Goal: Task Accomplishment & Management: Manage account settings

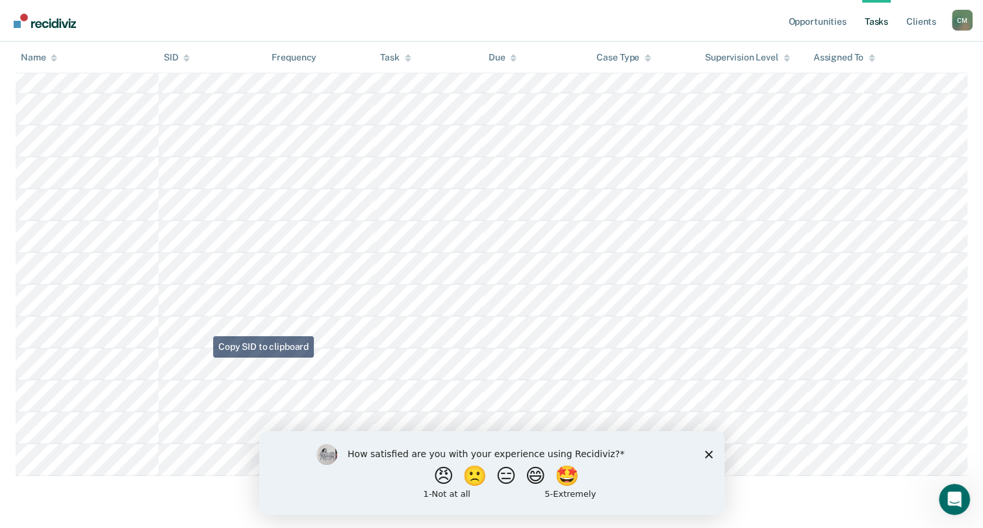
scroll to position [3701, 0]
click at [701, 450] on div "How satisfied are you with your experience using Recidiviz? 😠 🙁 😑 😄 🤩 1 - Not a…" at bounding box center [491, 472] width 465 height 84
click at [709, 454] on icon "Close survey" at bounding box center [708, 454] width 8 height 8
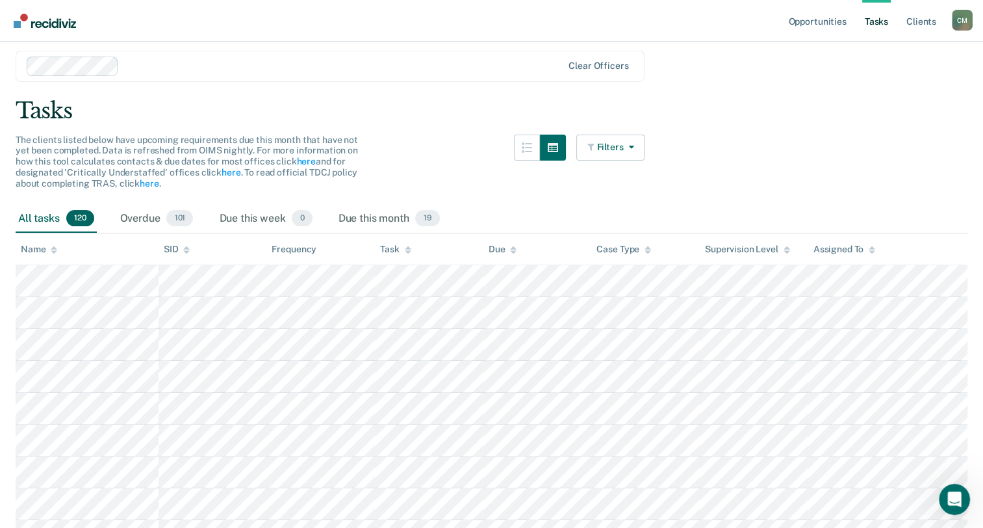
scroll to position [0, 0]
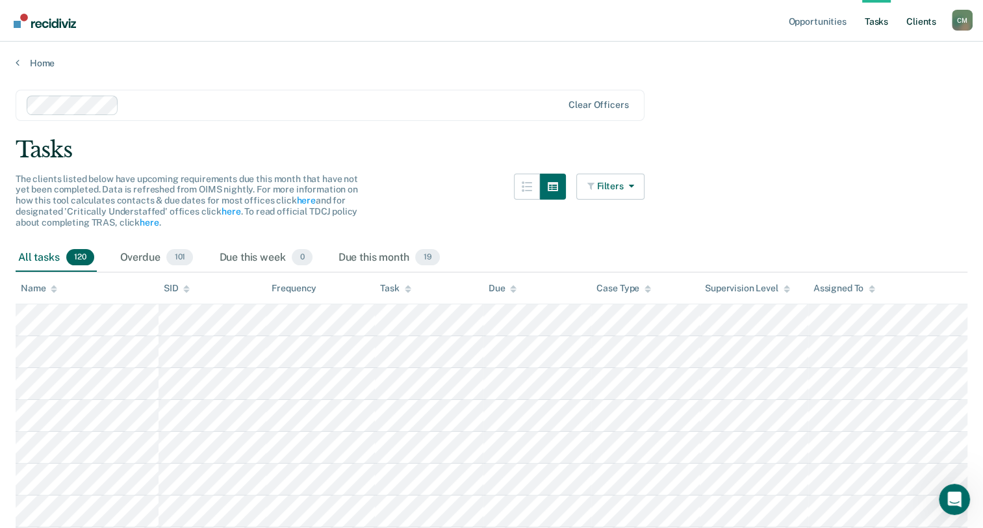
click at [921, 27] on link "Client s" at bounding box center [921, 21] width 35 height 42
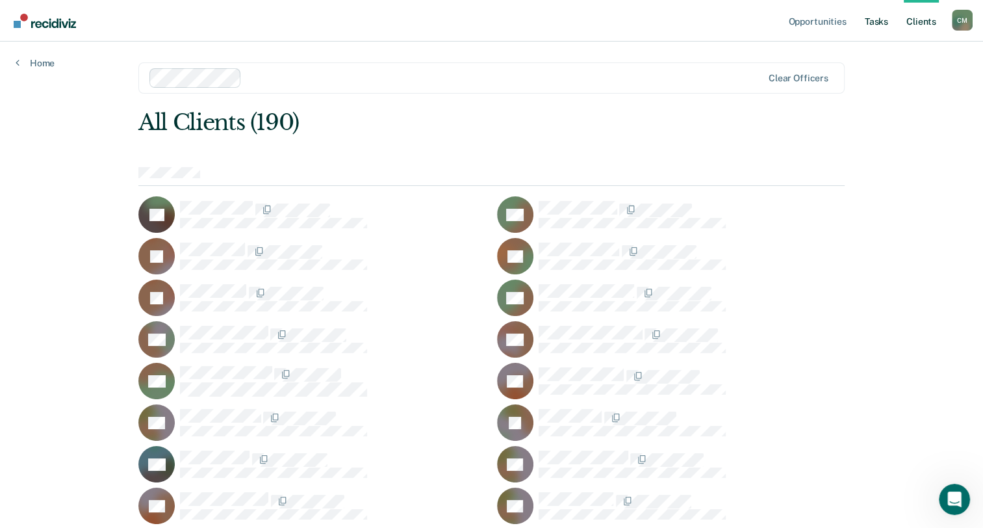
click at [880, 21] on link "Tasks" at bounding box center [876, 21] width 29 height 42
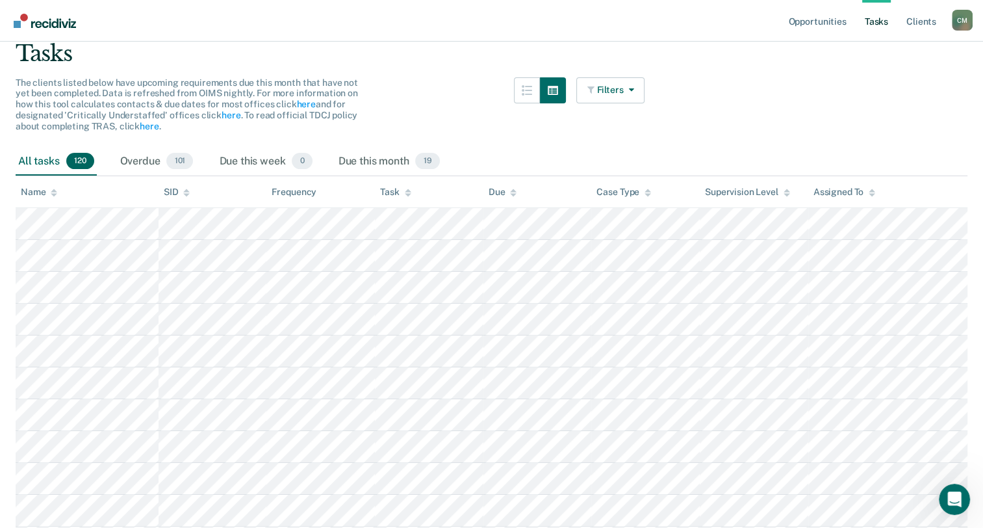
scroll to position [65, 0]
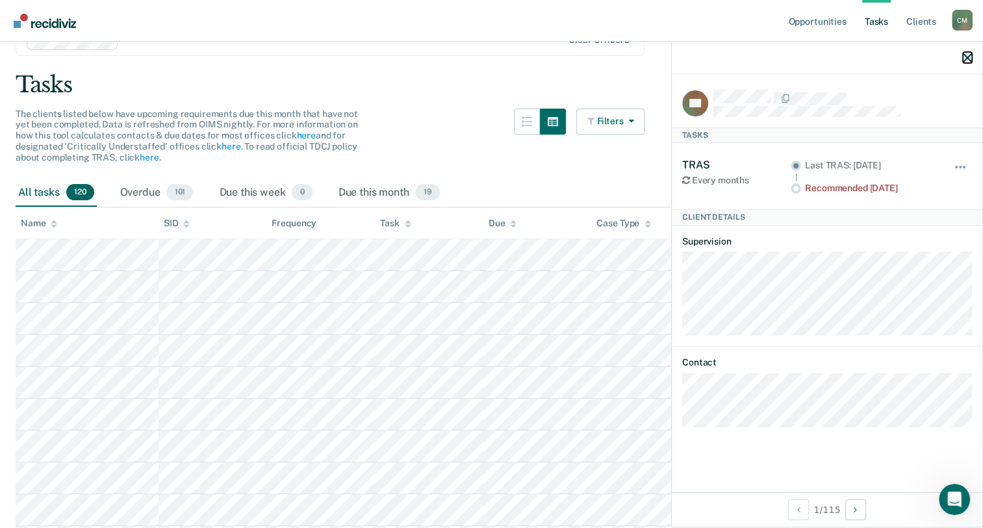
click at [967, 56] on icon "button" at bounding box center [967, 57] width 9 height 9
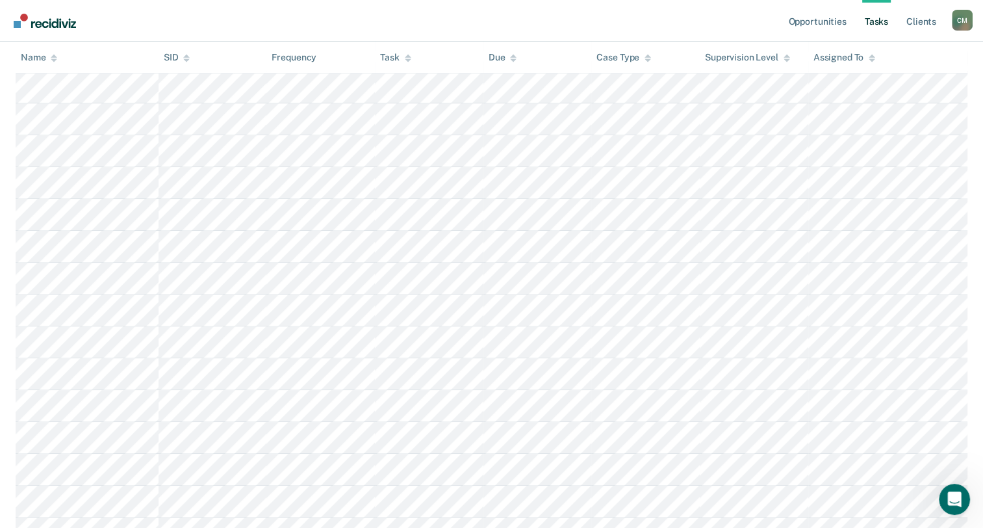
scroll to position [0, 0]
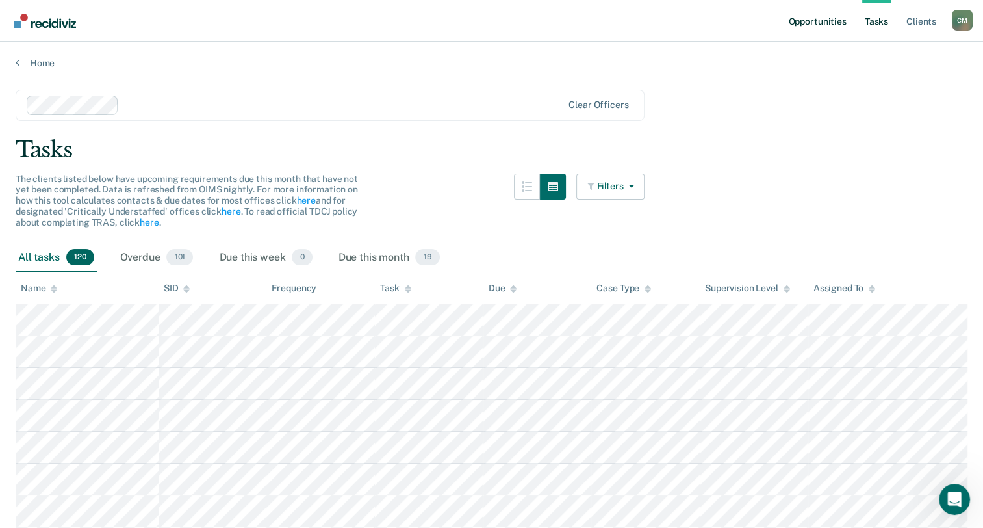
click at [825, 19] on link "Opportunities" at bounding box center [817, 21] width 63 height 42
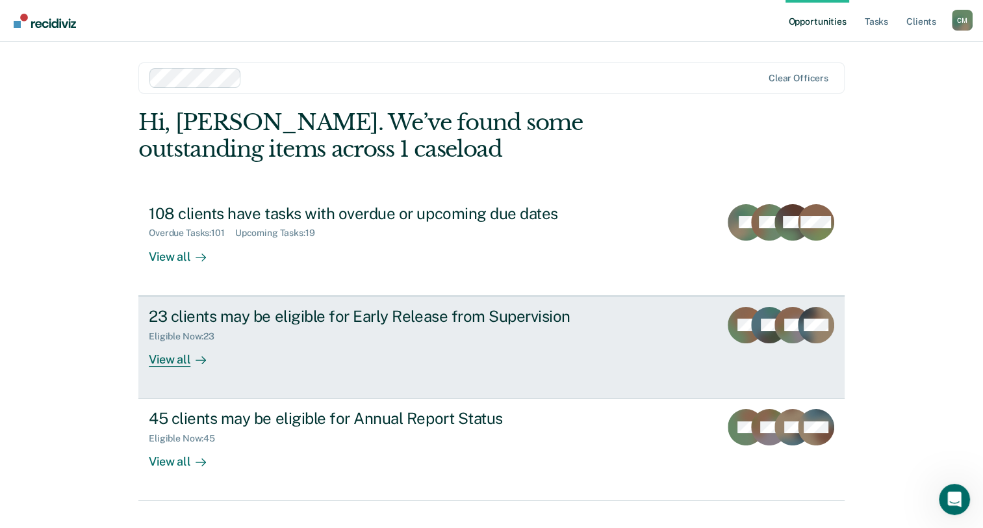
click at [174, 361] on div "View all" at bounding box center [185, 353] width 73 height 25
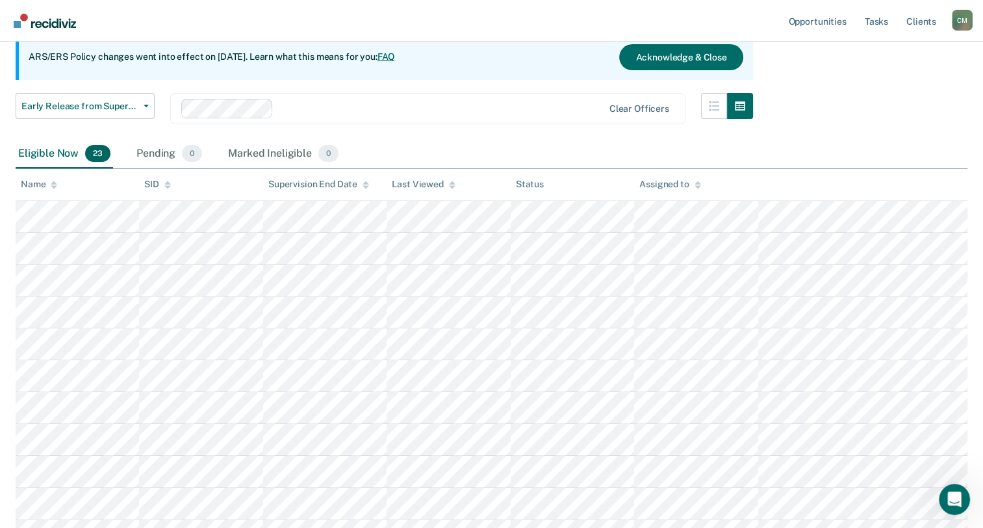
scroll to position [40, 0]
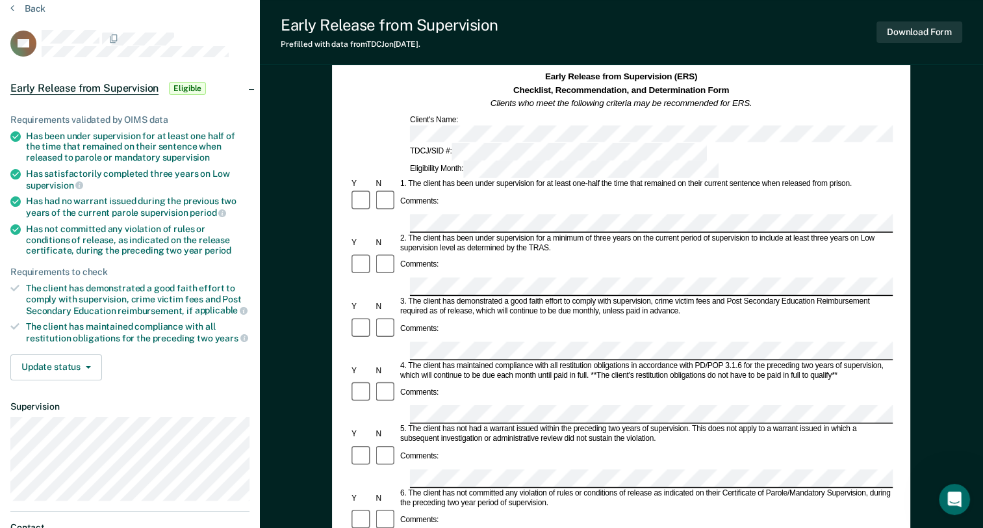
scroll to position [130, 0]
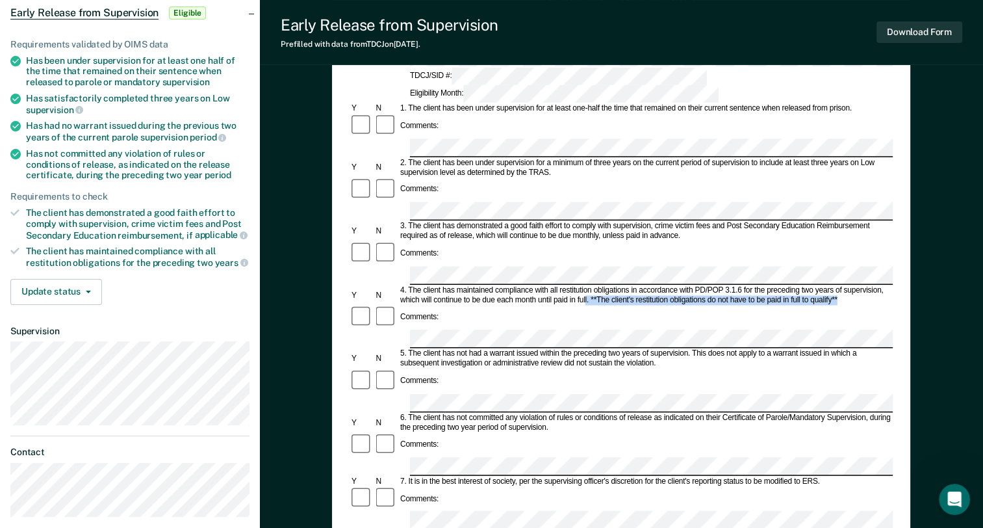
drag, startPoint x: 585, startPoint y: 216, endPoint x: 840, endPoint y: 217, distance: 254.1
click at [840, 285] on div "4. The client has maintained compliance with all restitution obligations in acc…" at bounding box center [645, 294] width 495 height 19
drag, startPoint x: 448, startPoint y: 318, endPoint x: 560, endPoint y: 317, distance: 111.8
click at [560, 413] on div "6. The client has not committed any violation of rules or conditions of release…" at bounding box center [645, 422] width 495 height 19
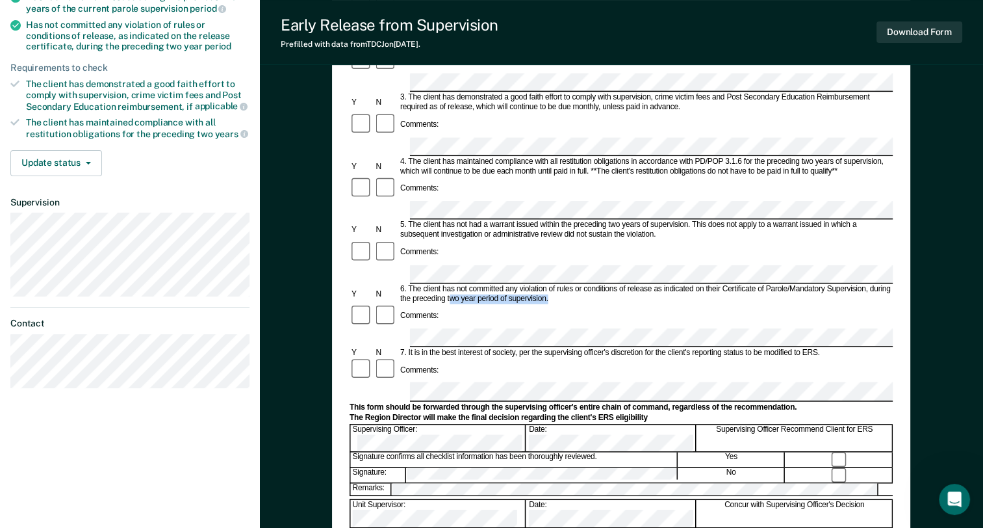
scroll to position [260, 0]
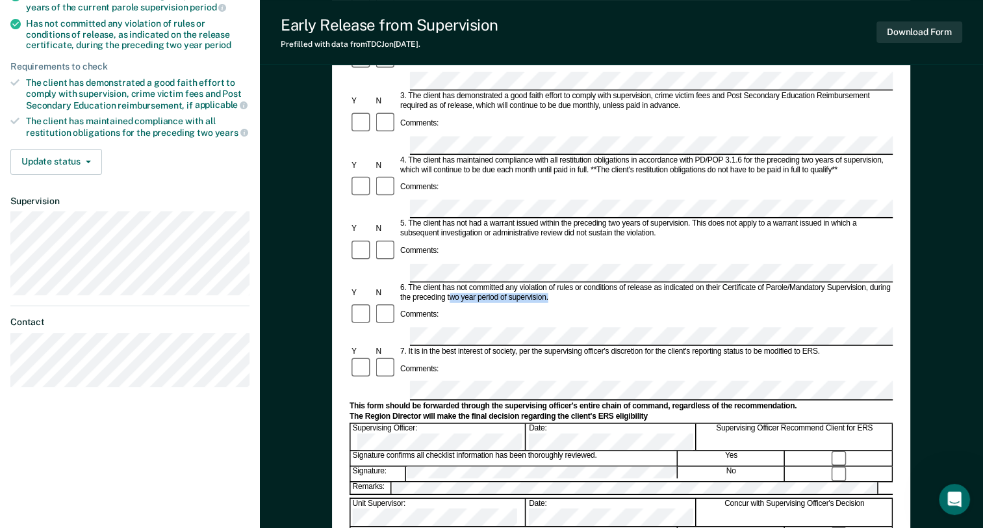
click at [728, 283] on div "6. The client has not committed any violation of rules or conditions of release…" at bounding box center [645, 292] width 495 height 19
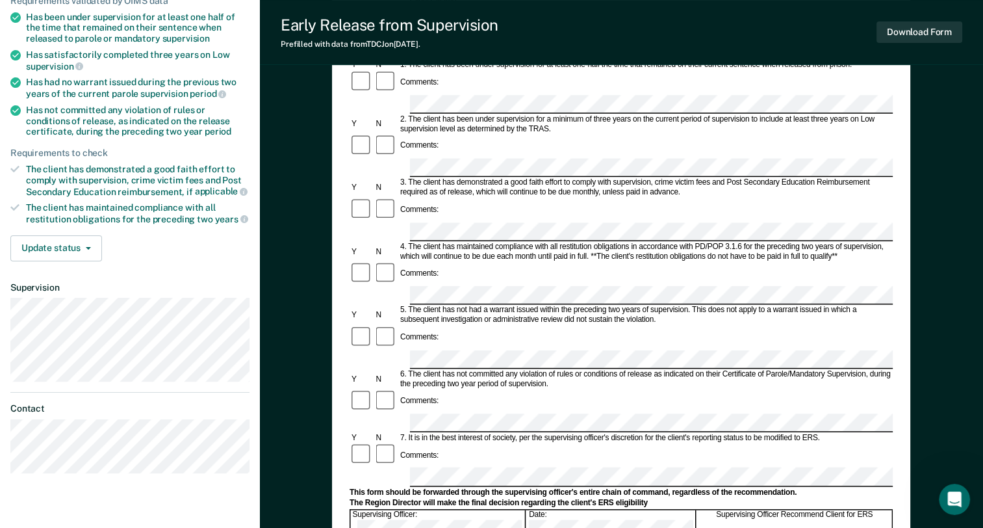
scroll to position [0, 0]
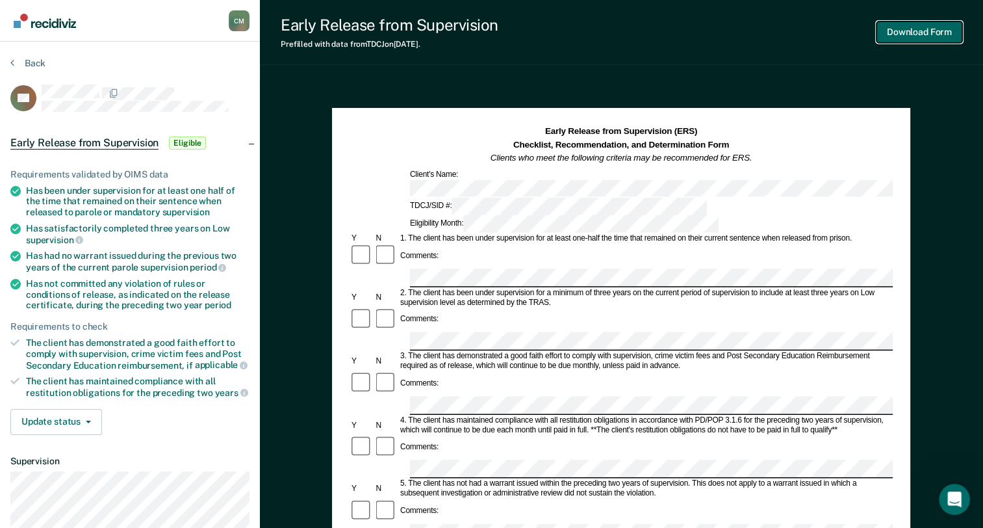
click at [919, 31] on button "Download Form" at bounding box center [920, 31] width 86 height 21
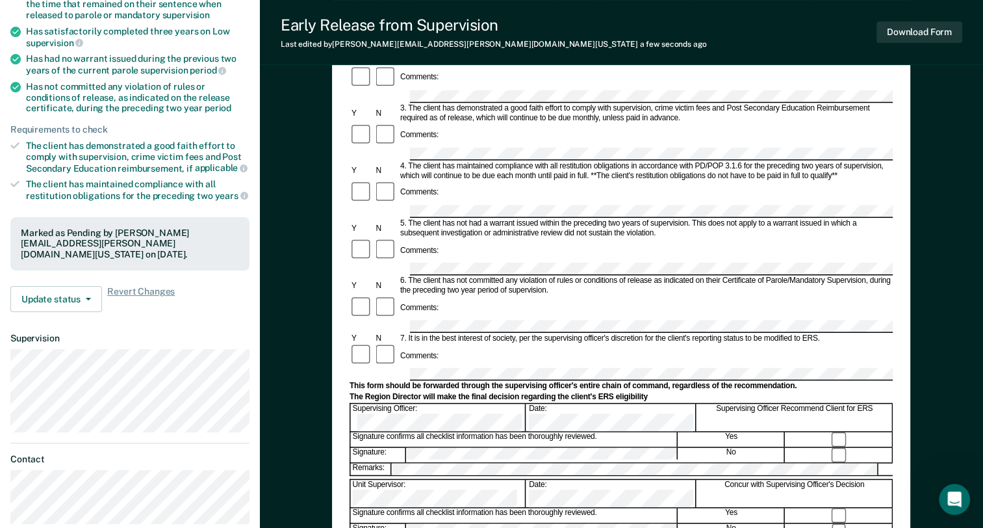
scroll to position [195, 0]
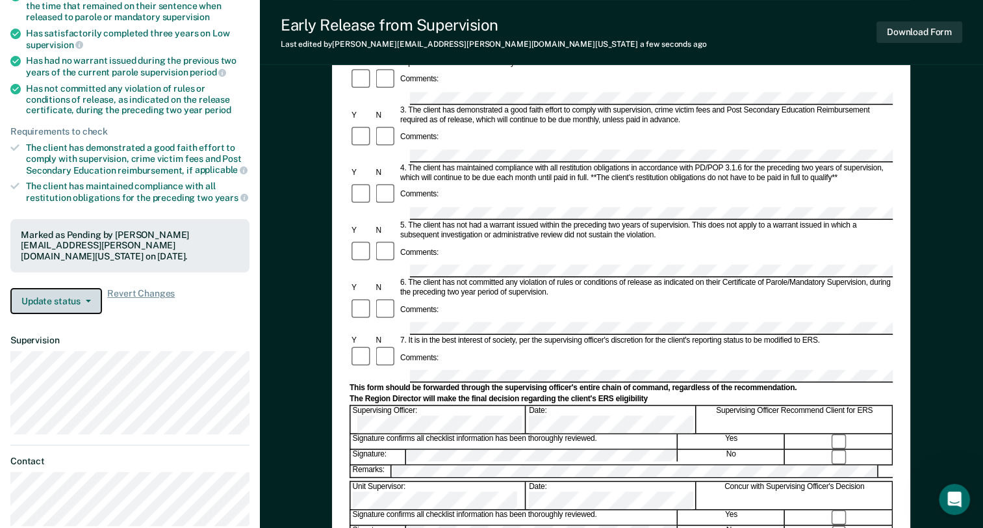
click at [86, 300] on icon "button" at bounding box center [88, 301] width 5 height 3
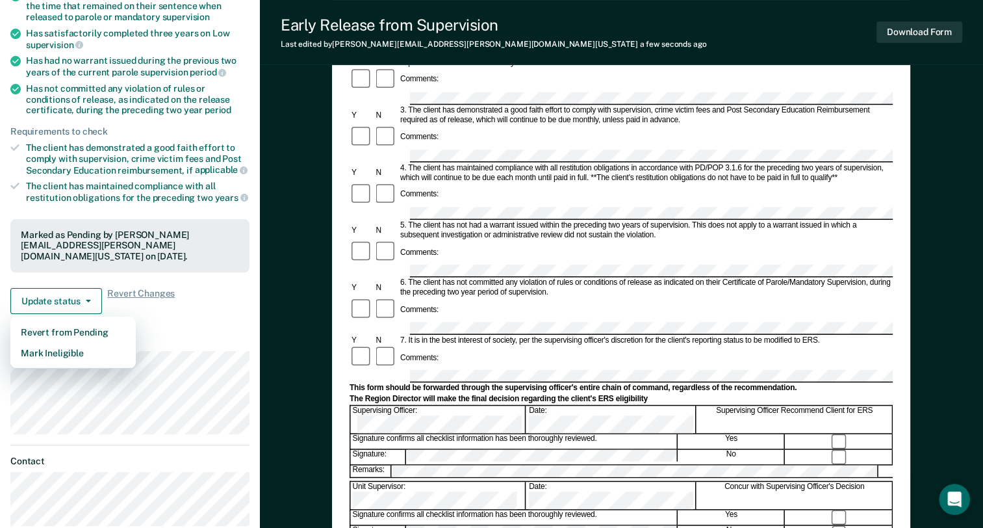
click at [189, 315] on div "Requirements validated by OIMS data Has been under supervision for at least one…" at bounding box center [130, 138] width 260 height 371
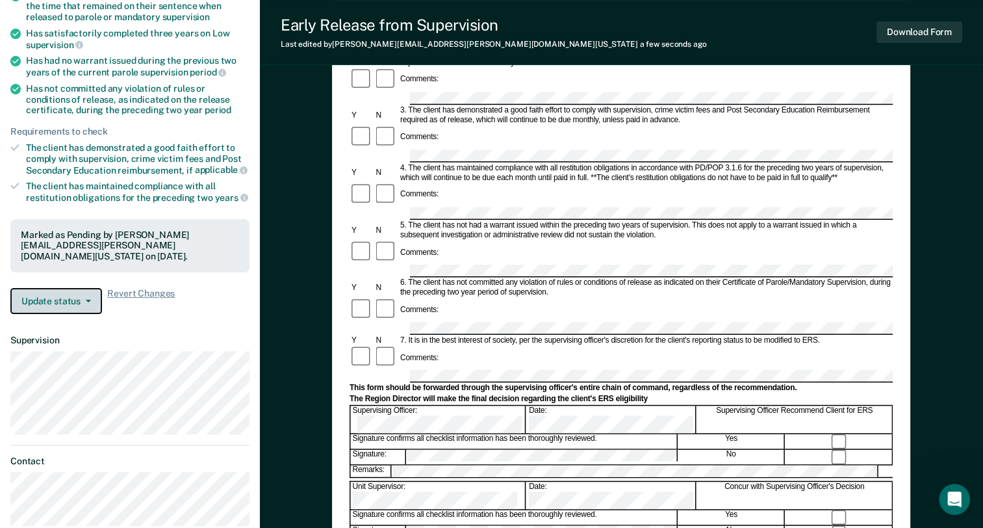
click at [50, 298] on button "Update status" at bounding box center [56, 301] width 92 height 26
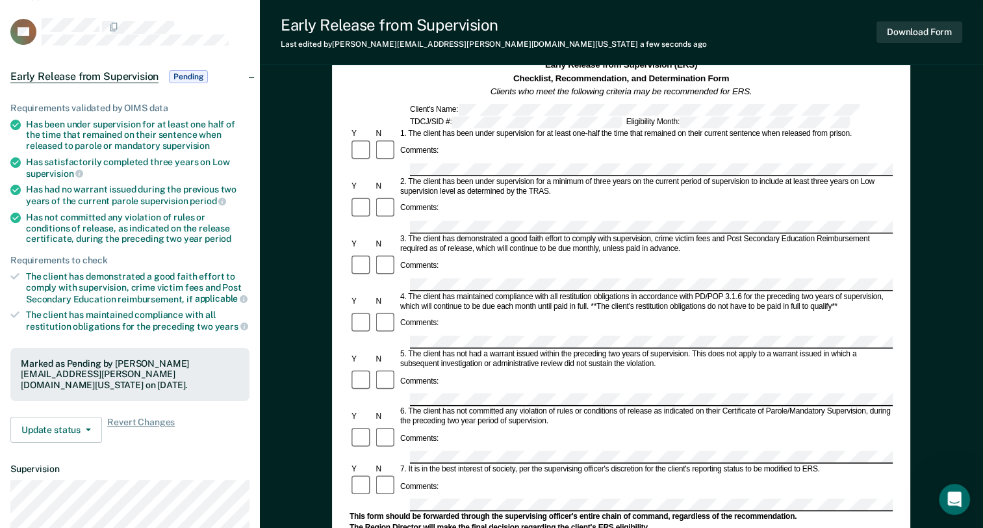
scroll to position [0, 0]
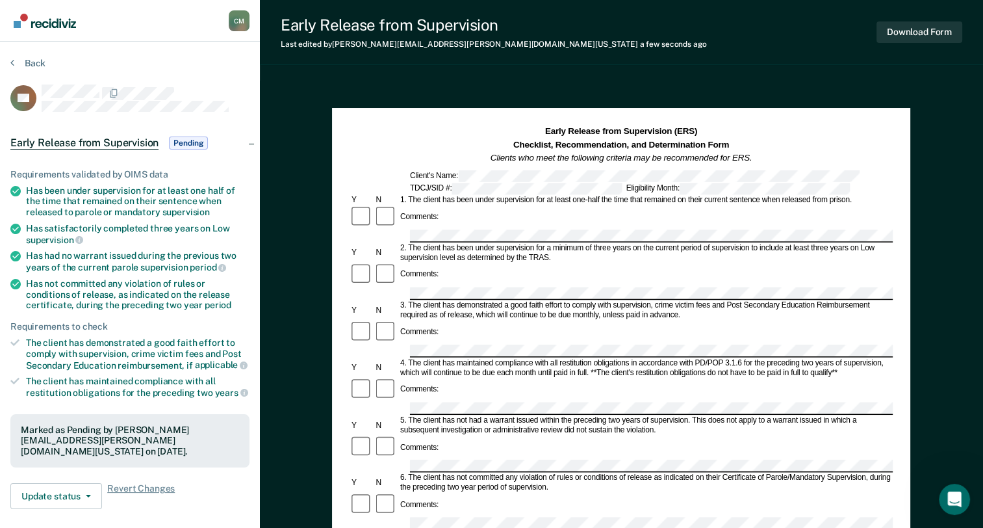
click at [195, 140] on span "Pending" at bounding box center [188, 142] width 39 height 13
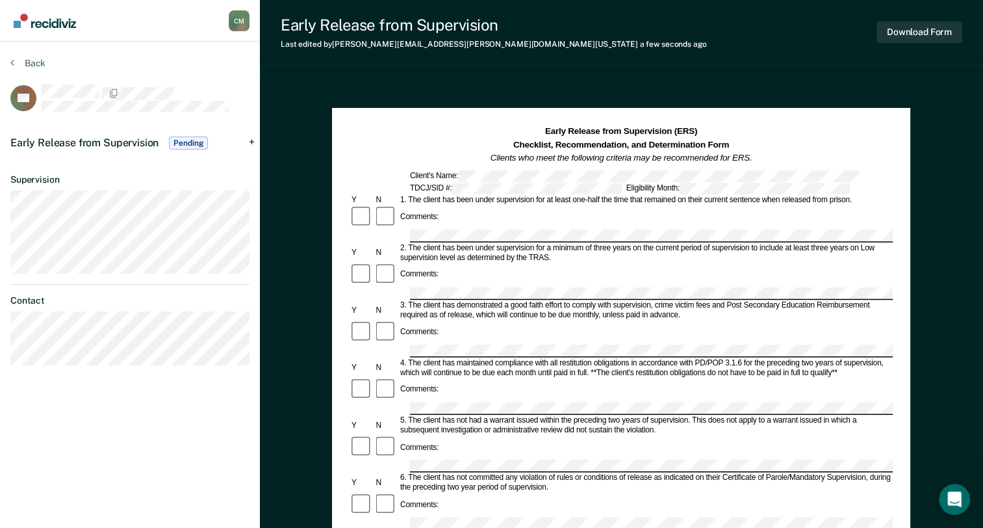
click at [195, 140] on span "Pending" at bounding box center [188, 142] width 39 height 13
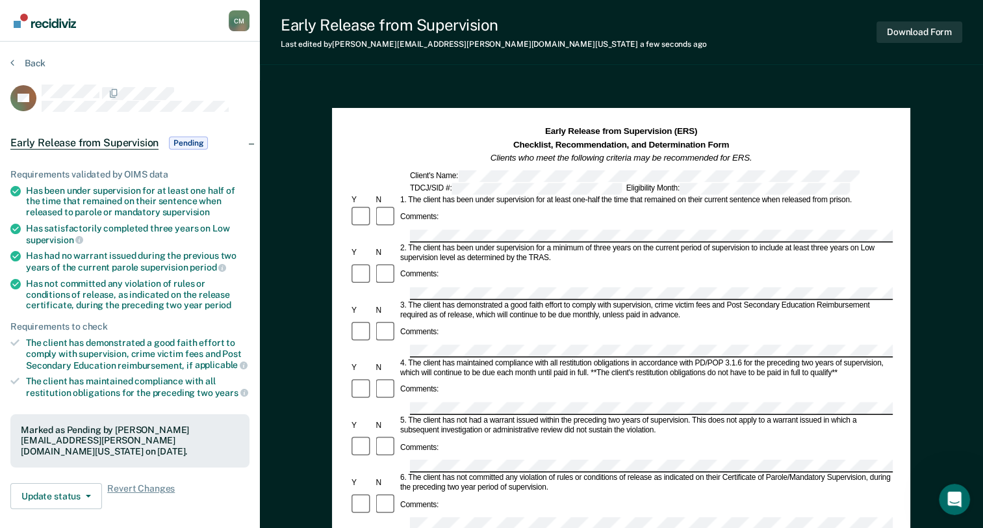
click at [120, 141] on span "Early Release from Supervision" at bounding box center [84, 142] width 148 height 13
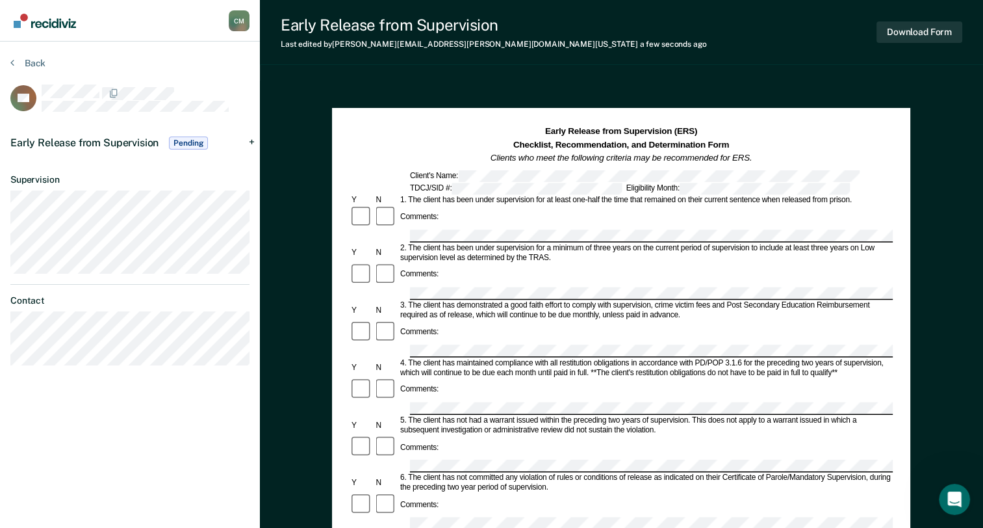
click at [120, 141] on span "Early Release from Supervision" at bounding box center [84, 142] width 148 height 12
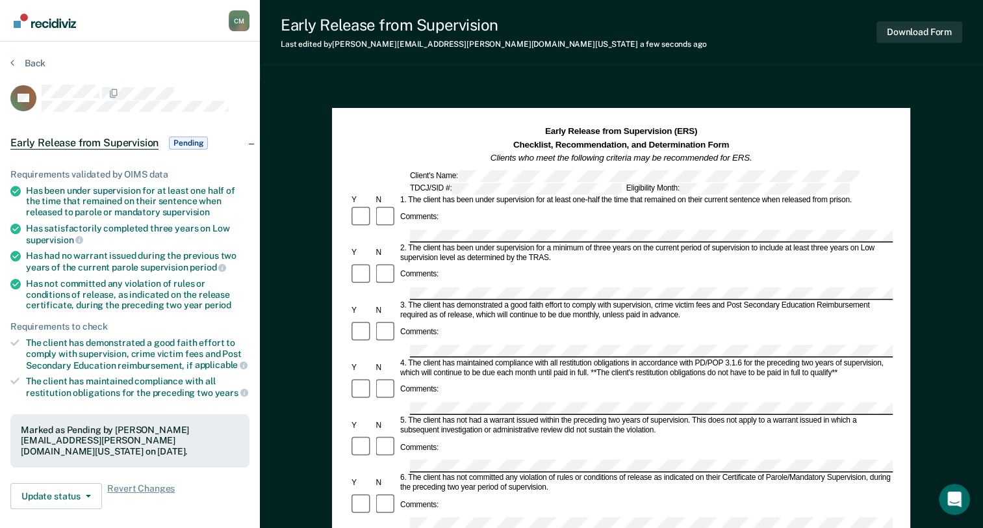
click at [15, 186] on icon at bounding box center [15, 191] width 10 height 10
click at [18, 225] on icon at bounding box center [15, 229] width 10 height 10
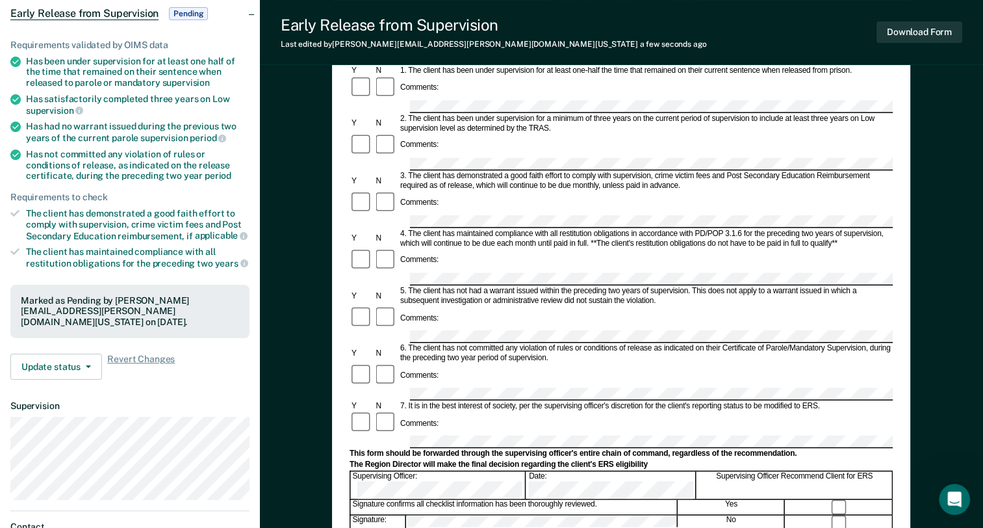
scroll to position [130, 0]
click at [146, 356] on span "Revert Changes" at bounding box center [141, 366] width 68 height 26
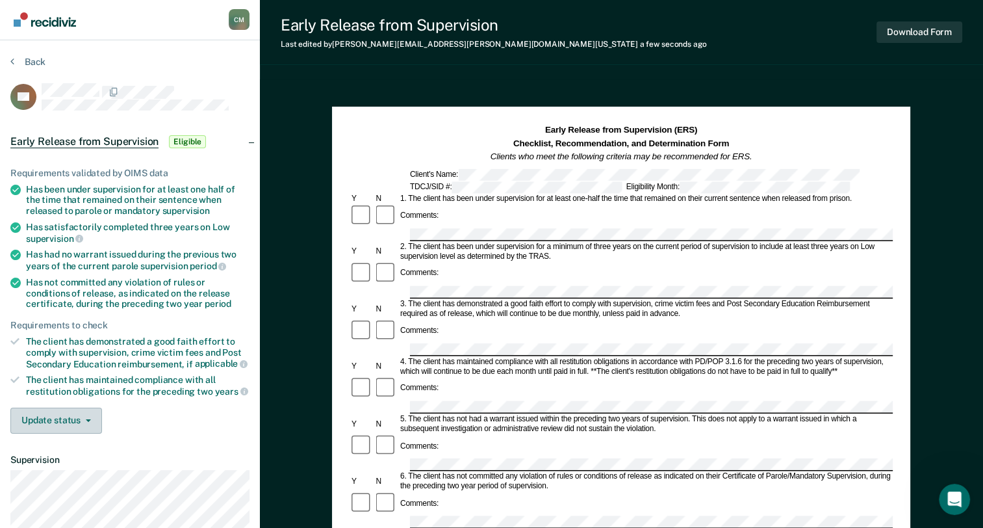
scroll to position [0, 0]
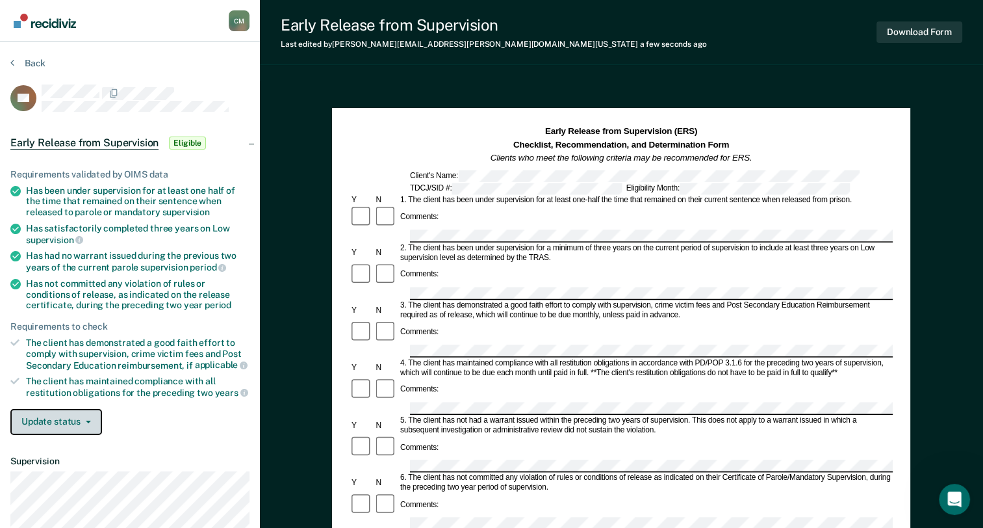
click at [86, 420] on icon "button" at bounding box center [88, 421] width 5 height 3
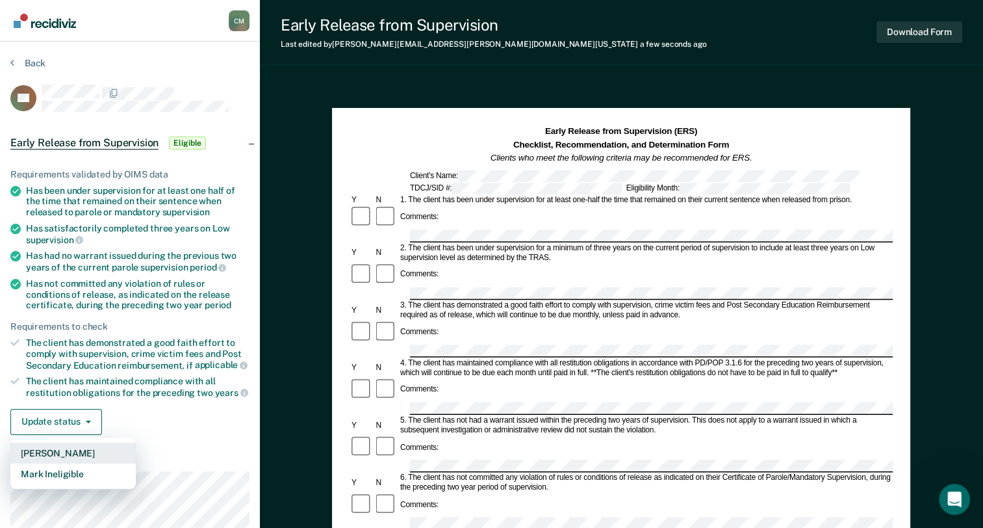
click at [70, 446] on button "[PERSON_NAME]" at bounding box center [72, 453] width 125 height 21
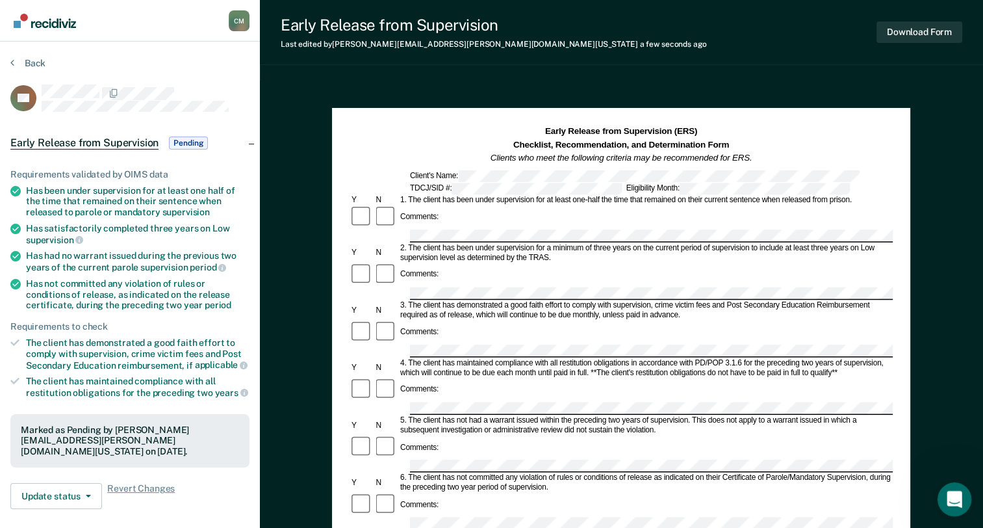
click at [954, 498] on icon "Open Intercom Messenger" at bounding box center [952, 497] width 21 height 21
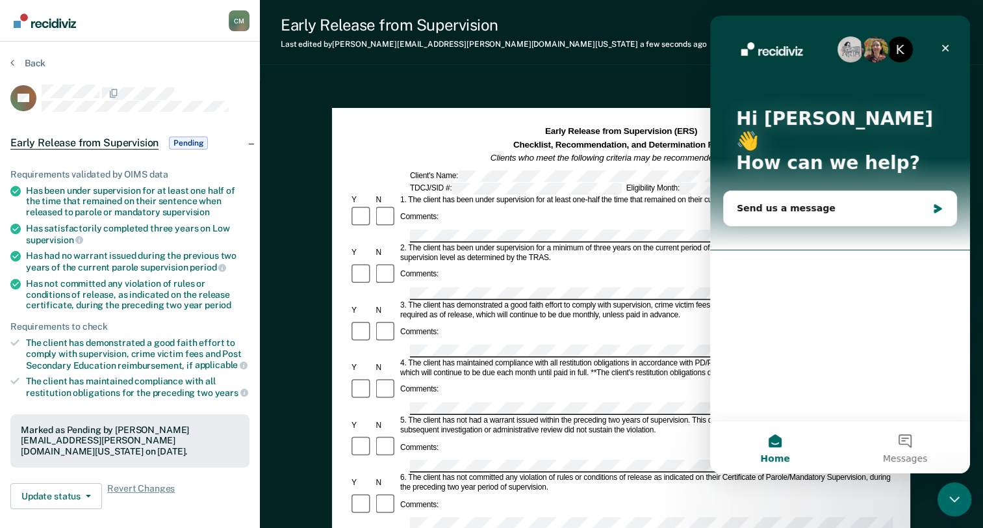
click at [954, 498] on icon "Close Intercom Messenger" at bounding box center [953, 497] width 16 height 16
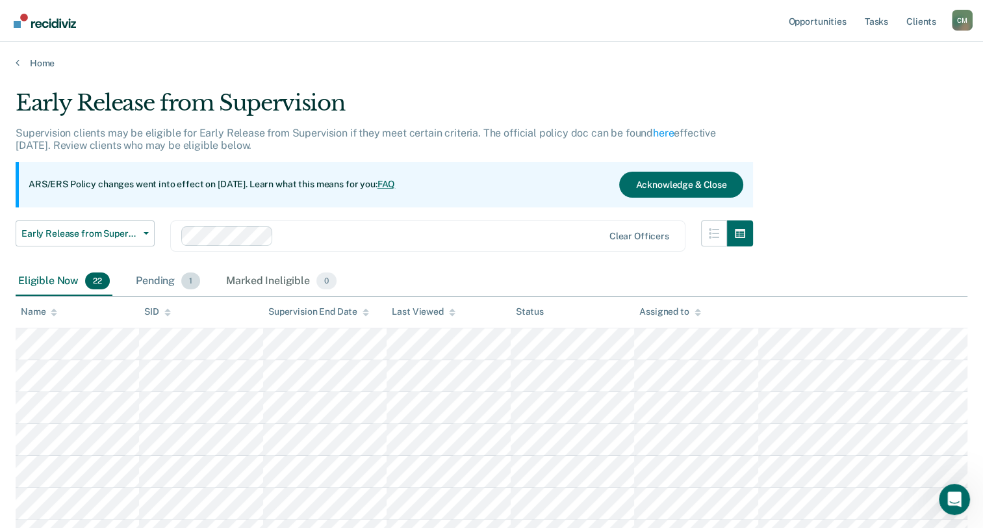
click at [157, 283] on div "Pending 1" at bounding box center [168, 281] width 70 height 29
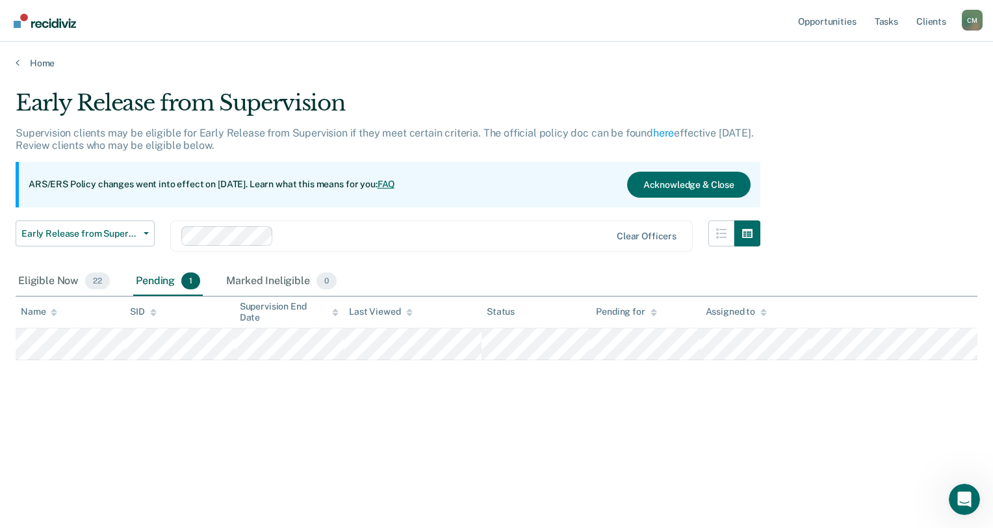
click at [764, 311] on icon at bounding box center [763, 310] width 6 height 3
click at [764, 308] on icon at bounding box center [763, 312] width 6 height 8
click at [763, 313] on icon at bounding box center [763, 314] width 6 height 3
click at [725, 312] on div "Assigned to" at bounding box center [736, 311] width 61 height 11
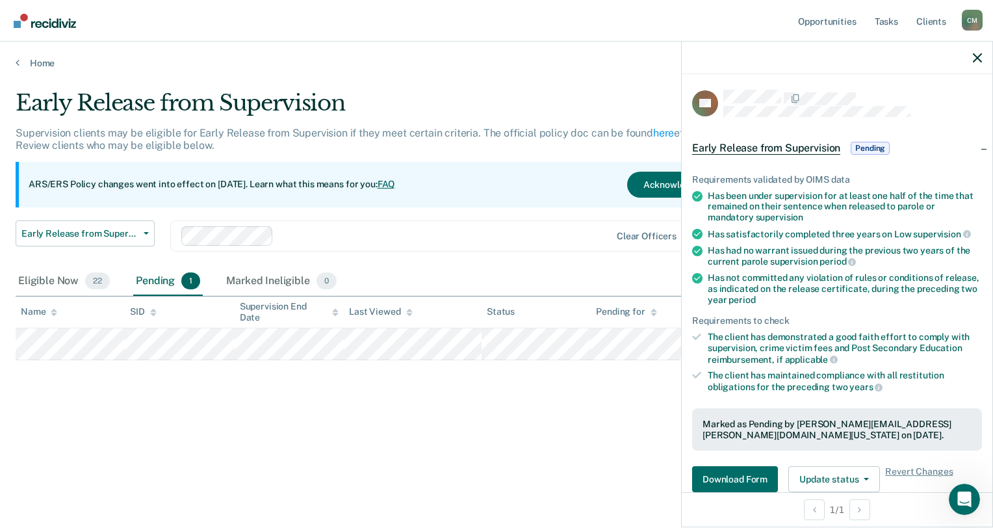
click at [89, 389] on div "Early Release from Supervision Supervision clients may be eligible for Early Re…" at bounding box center [497, 260] width 962 height 340
click at [973, 60] on icon "button" at bounding box center [977, 57] width 9 height 9
click at [238, 391] on div "Early Release from Supervision Supervision clients may be eligible for Early Re…" at bounding box center [497, 260] width 962 height 340
click at [975, 57] on icon "button" at bounding box center [977, 57] width 9 height 9
click at [480, 437] on div "Early Release from Supervision Supervision clients may be eligible for Early Re…" at bounding box center [497, 281] width 962 height 382
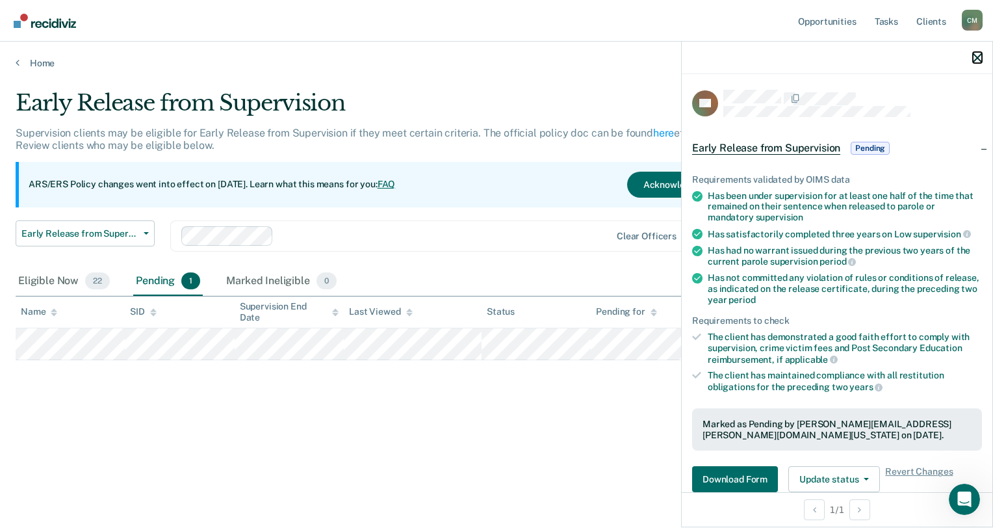
click at [979, 60] on icon "button" at bounding box center [977, 57] width 9 height 9
click at [717, 472] on button "Download Form" at bounding box center [735, 479] width 86 height 26
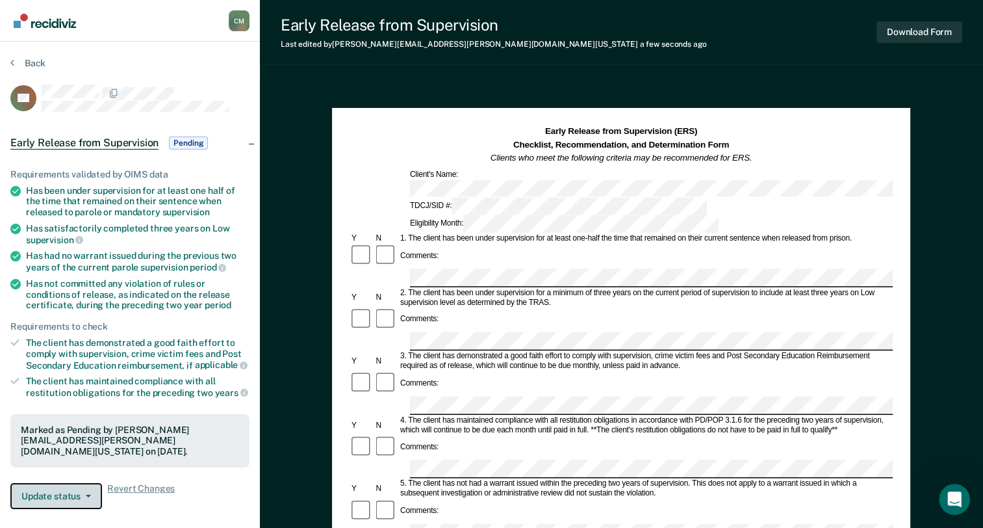
click at [86, 495] on icon "button" at bounding box center [88, 496] width 5 height 3
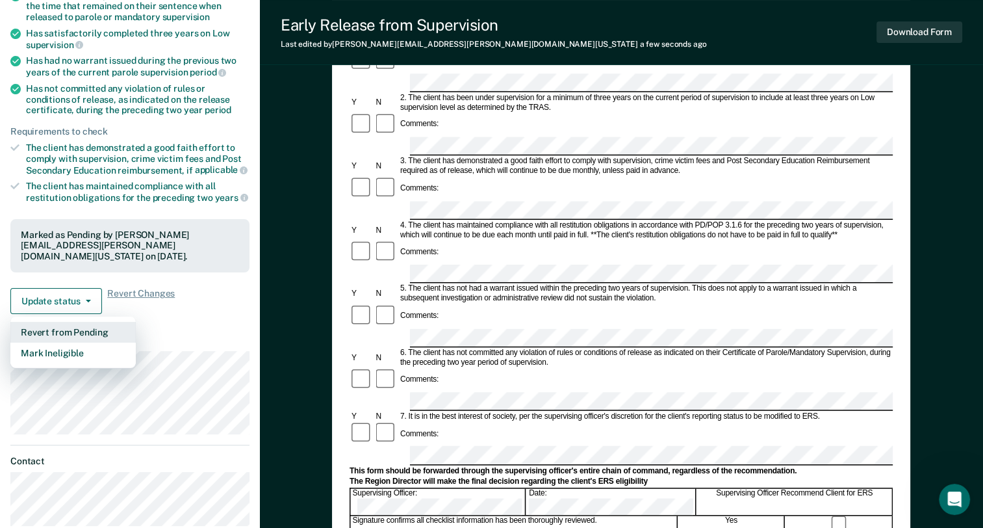
click at [79, 331] on button "Revert from Pending" at bounding box center [72, 332] width 125 height 21
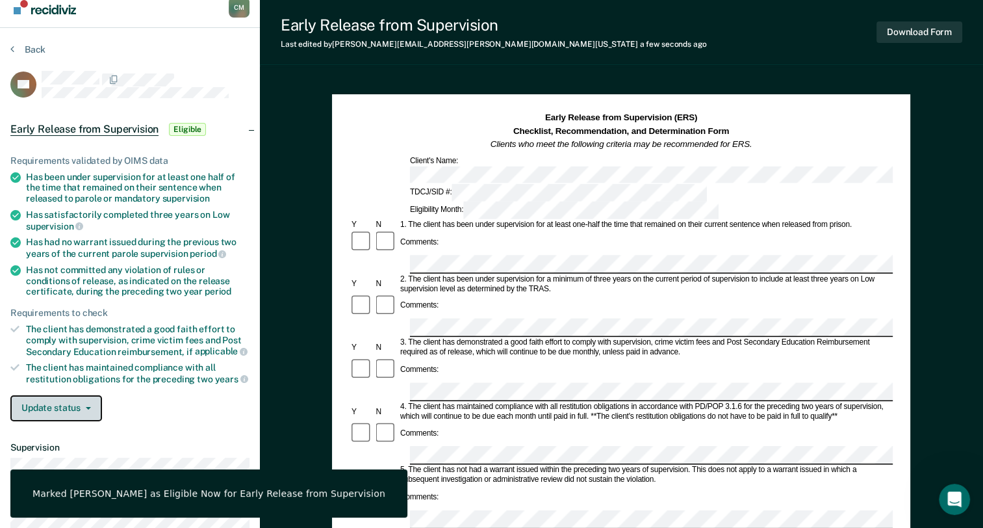
scroll to position [0, 0]
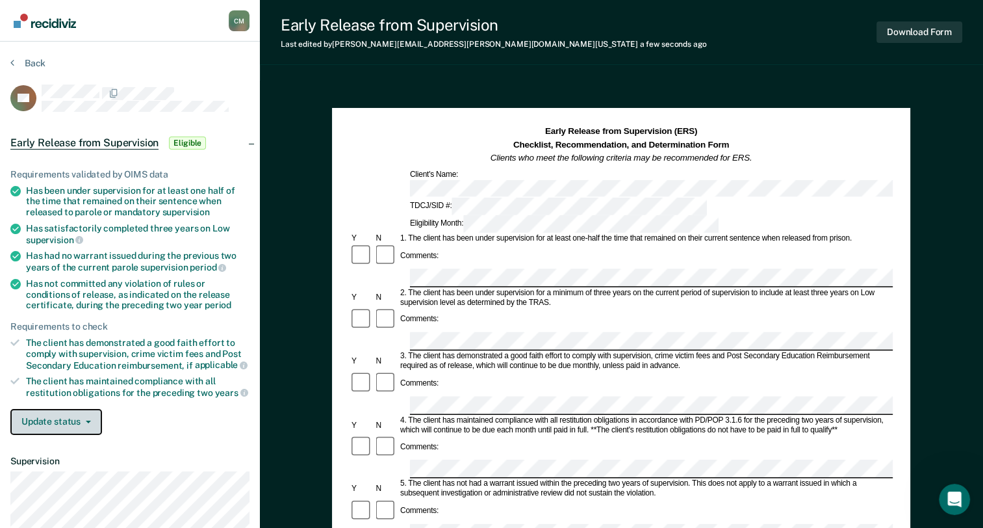
click at [86, 420] on icon "button" at bounding box center [88, 421] width 5 height 3
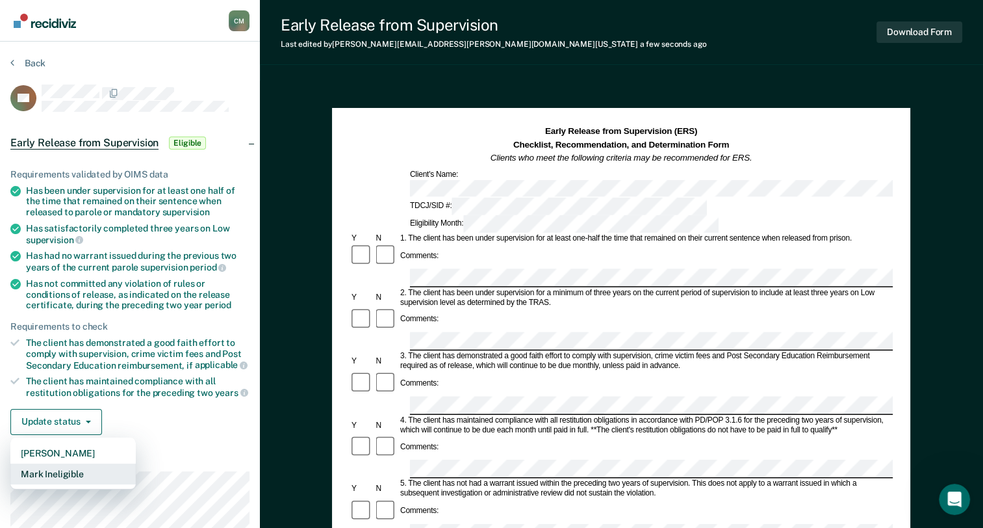
click at [75, 469] on button "Mark Ineligible" at bounding box center [72, 473] width 125 height 21
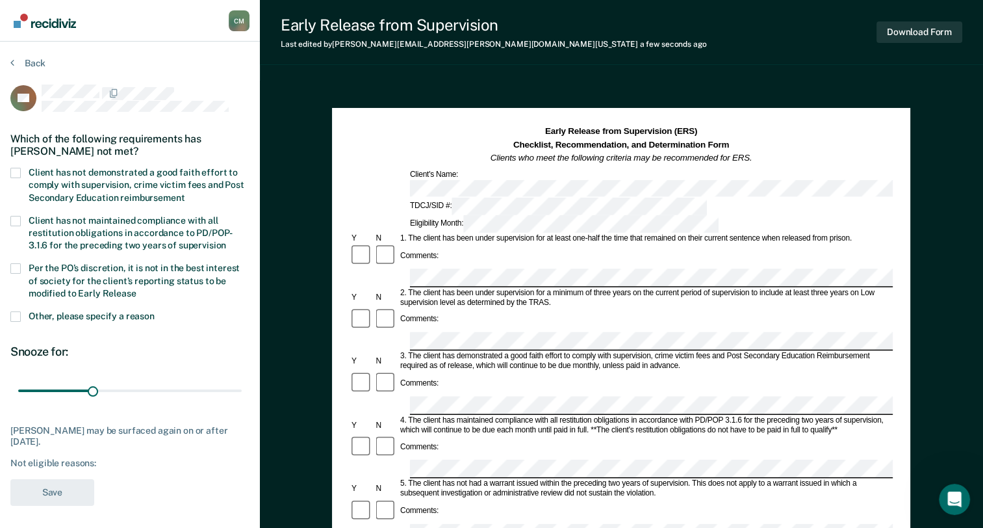
click at [17, 266] on span at bounding box center [15, 268] width 10 height 10
click at [136, 289] on input "Per the PO’s discretion, it is not in the best interest of society for the clie…" at bounding box center [136, 289] width 0 height 0
click at [62, 494] on button "Save" at bounding box center [52, 492] width 84 height 27
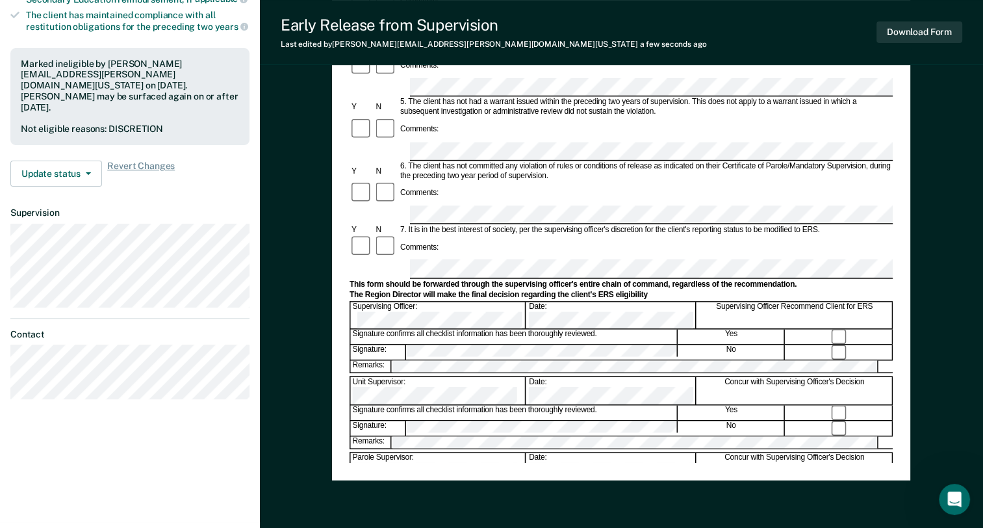
scroll to position [390, 0]
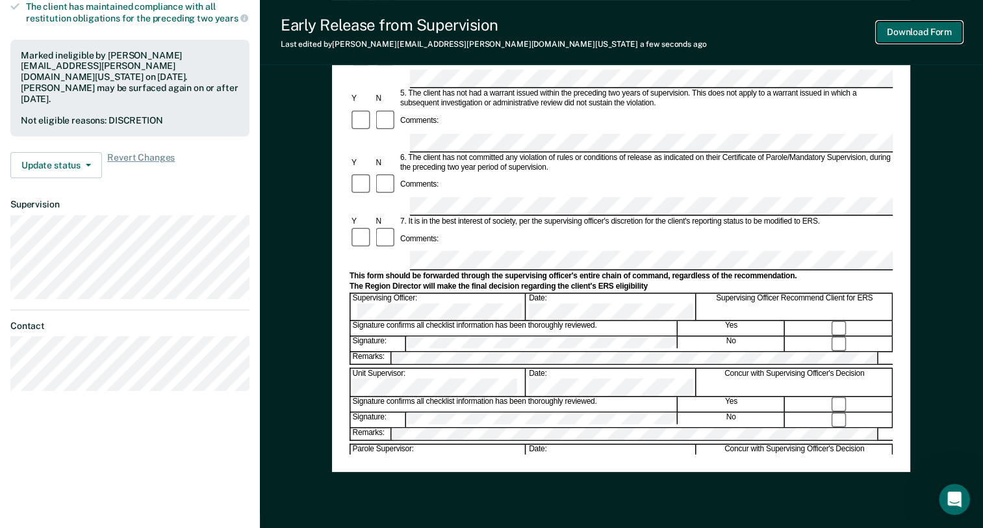
click at [929, 29] on button "Download Form" at bounding box center [920, 31] width 86 height 21
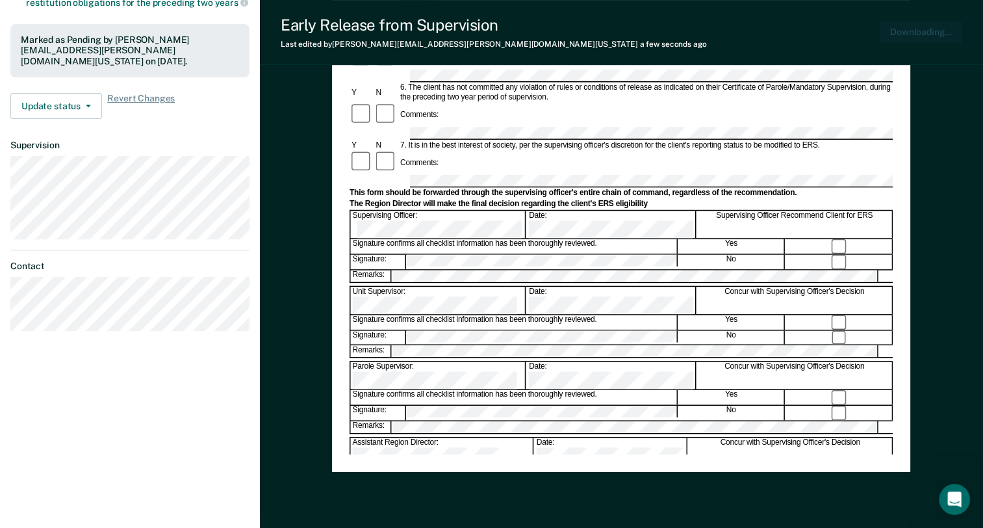
scroll to position [374, 0]
